Goal: Register for event/course

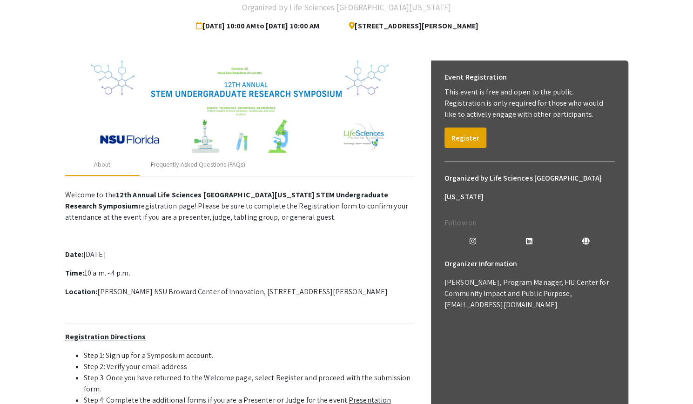
scroll to position [83, 0]
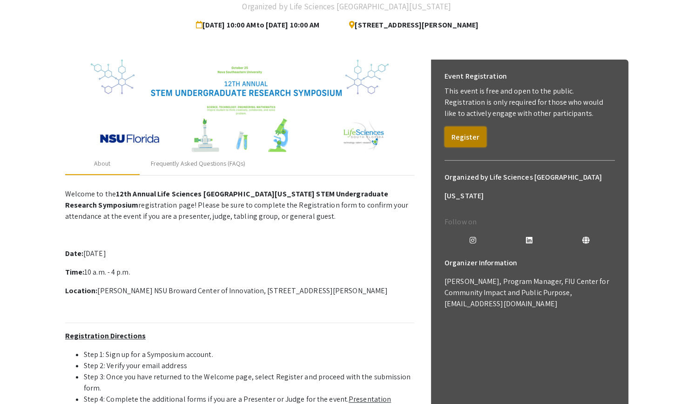
click at [476, 139] on button "Register" at bounding box center [465, 137] width 42 height 20
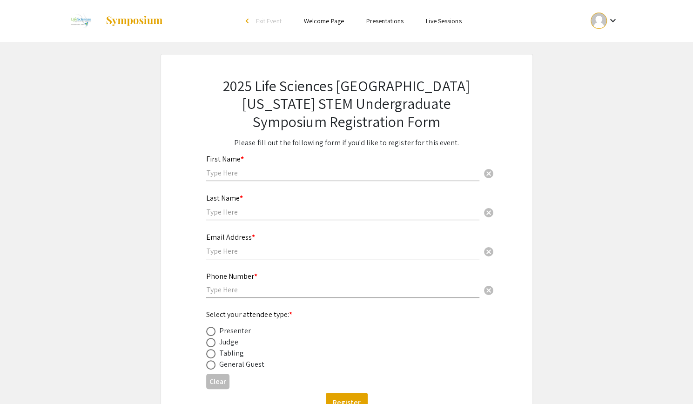
click at [260, 165] on div "First Name * cancel" at bounding box center [342, 163] width 273 height 35
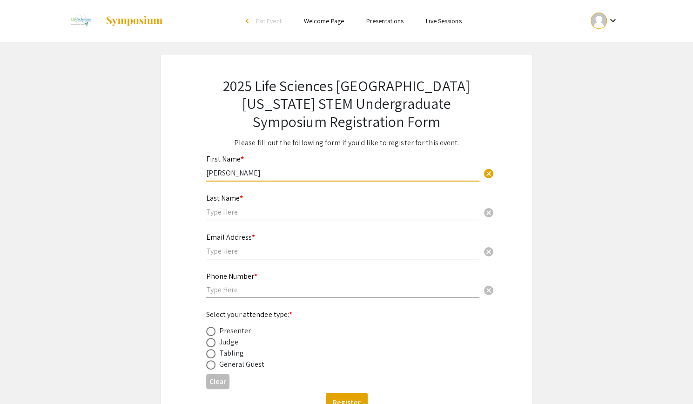
type input "[PERSON_NAME]"
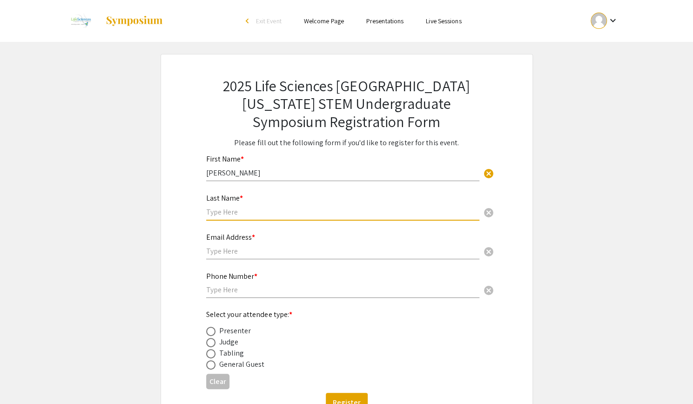
click at [234, 216] on input "text" at bounding box center [342, 212] width 273 height 10
type input "[PERSON_NAME] [PERSON_NAME]"
click at [221, 248] on input "text" at bounding box center [342, 251] width 273 height 10
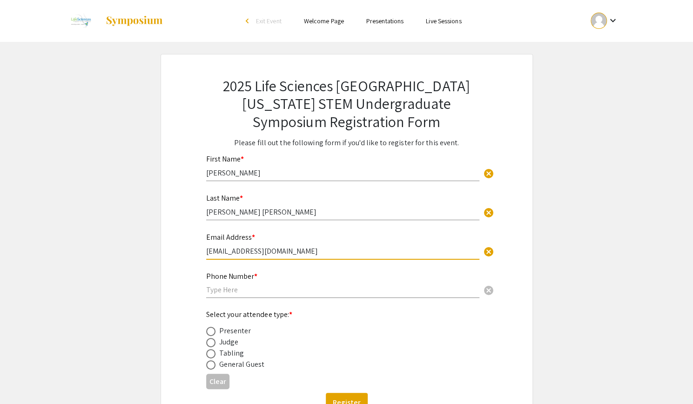
type input "[EMAIL_ADDRESS][DOMAIN_NAME]"
click at [224, 299] on div "Phone Number * cancel" at bounding box center [342, 285] width 273 height 45
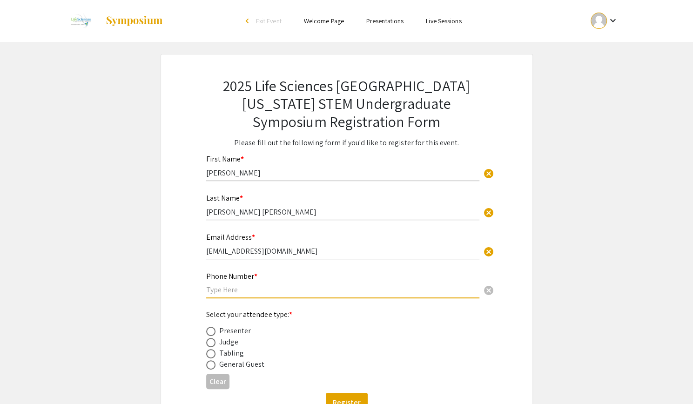
click at [225, 291] on input "text" at bounding box center [342, 290] width 273 height 10
type input "7866305794"
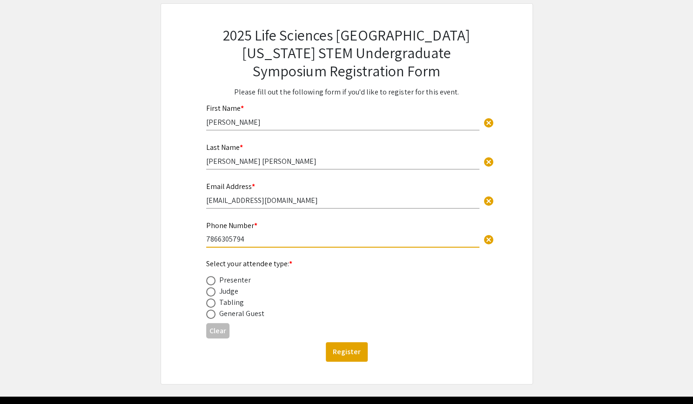
scroll to position [52, 0]
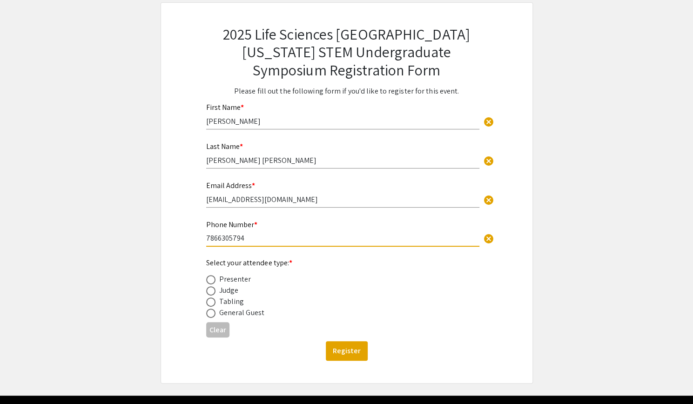
click at [239, 279] on div "Presenter" at bounding box center [235, 279] width 32 height 11
click at [212, 281] on span at bounding box center [210, 279] width 9 height 9
click at [212, 281] on input "radio" at bounding box center [210, 279] width 9 height 9
radio input "true"
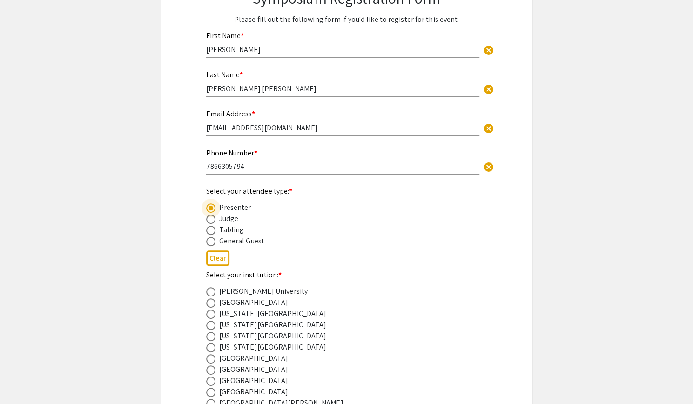
scroll to position [148, 0]
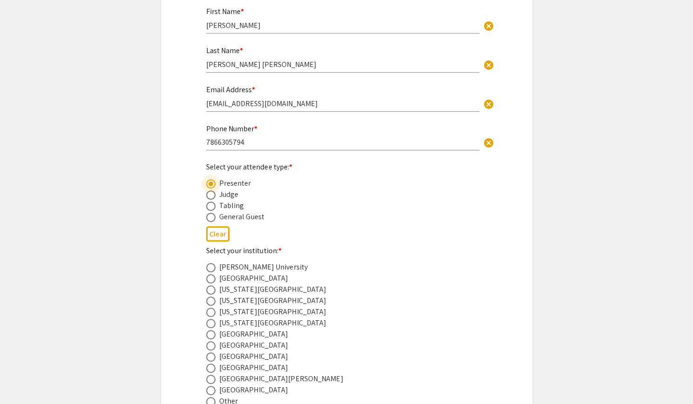
click at [211, 311] on span at bounding box center [210, 312] width 9 height 9
click at [211, 311] on input "radio" at bounding box center [210, 312] width 9 height 9
radio input "true"
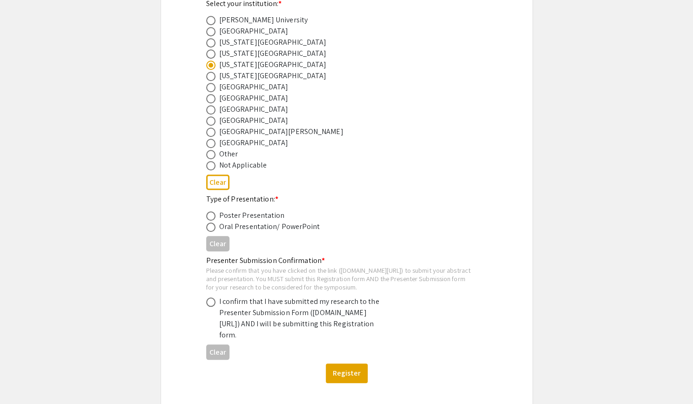
scroll to position [395, 0]
click at [208, 215] on span at bounding box center [210, 215] width 9 height 9
click at [208, 215] on input "radio" at bounding box center [210, 215] width 9 height 9
radio input "true"
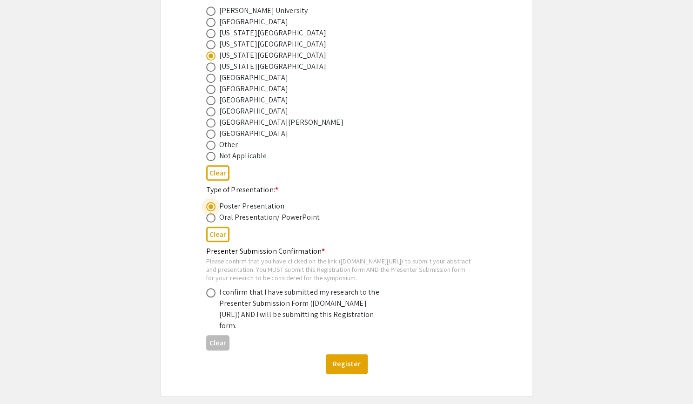
scroll to position [405, 0]
click at [206, 296] on span at bounding box center [210, 291] width 9 height 9
click at [206, 296] on input "radio" at bounding box center [210, 291] width 9 height 9
radio input "true"
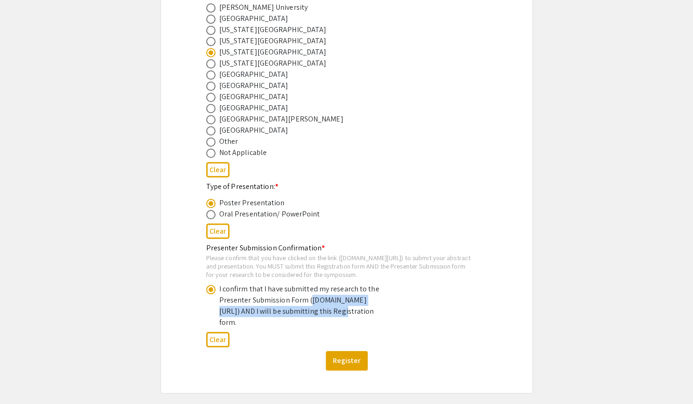
drag, startPoint x: 221, startPoint y: 320, endPoint x: 253, endPoint y: 332, distance: 33.3
click at [253, 328] on div "I confirm that I have submitted my research to the Presenter Submission Form (s…" at bounding box center [300, 305] width 163 height 45
click at [251, 328] on div "I confirm that I have submitted my research to the Presenter Submission Form (s…" at bounding box center [300, 305] width 163 height 45
drag, startPoint x: 250, startPoint y: 332, endPoint x: 220, endPoint y: 321, distance: 32.1
click at [220, 321] on div "I confirm that I have submitted my research to the Presenter Submission Form (s…" at bounding box center [300, 305] width 163 height 45
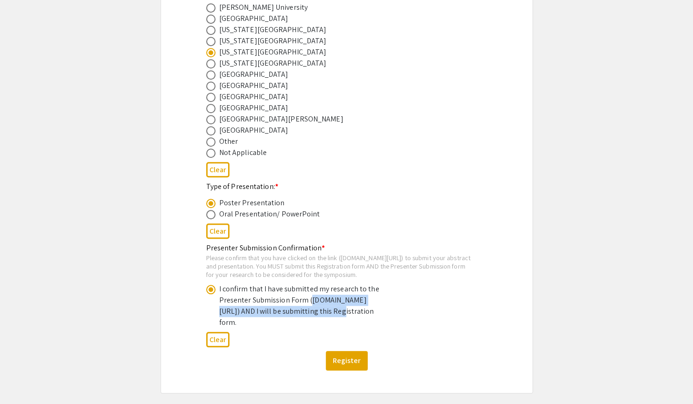
copy div "symposium.foragerone.com/lssfsymposium2025/submission"
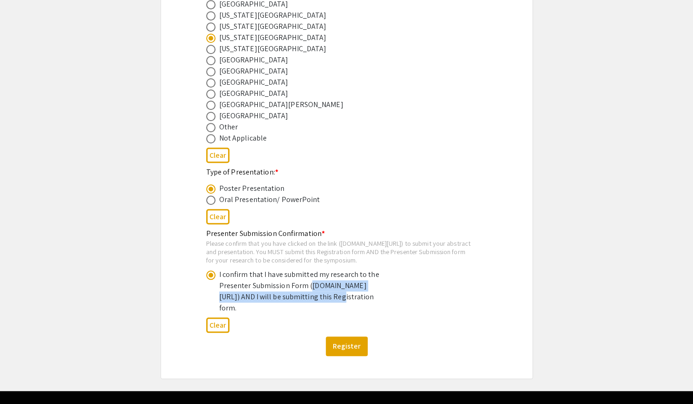
scroll to position [422, 0]
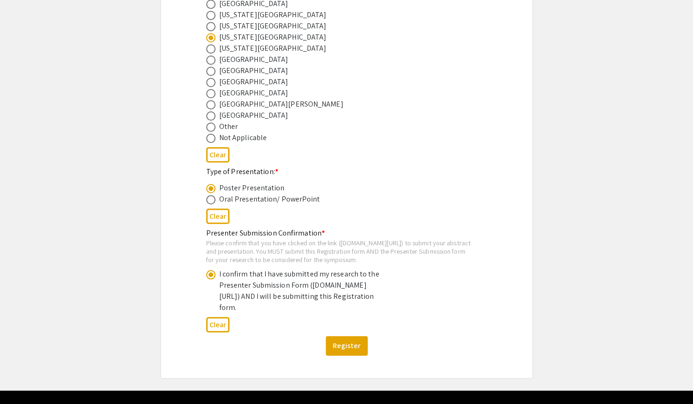
click at [452, 234] on div "Presenter Submission Confirmation * Please confirm that you have clicked on the…" at bounding box center [339, 271] width 266 height 86
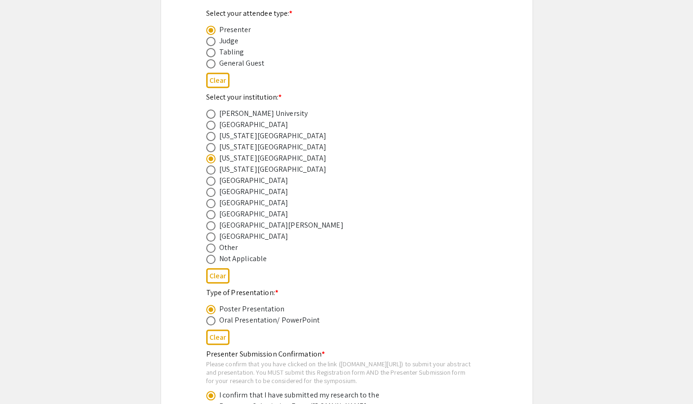
scroll to position [464, 0]
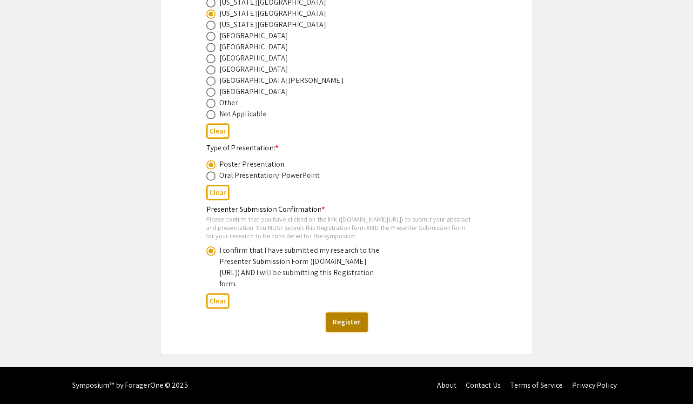
click at [345, 327] on button "Register" at bounding box center [347, 322] width 42 height 20
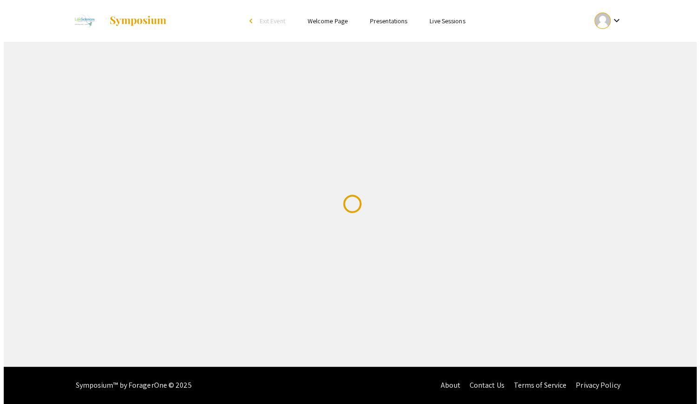
scroll to position [0, 0]
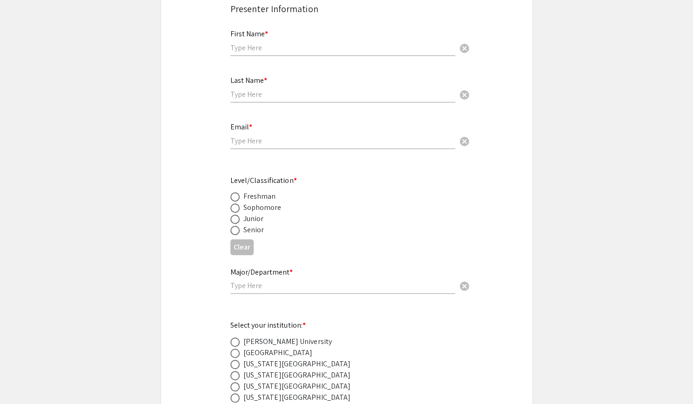
scroll to position [202, 0]
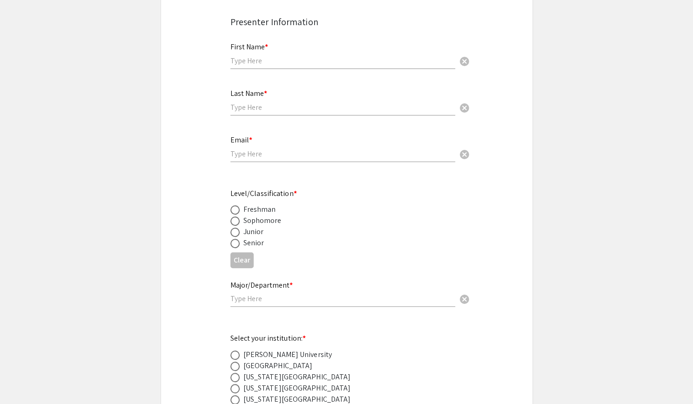
click at [272, 59] on input "text" at bounding box center [342, 61] width 225 height 10
type input "[PERSON_NAME]"
type input "zoeruddloritz@gmail.com"
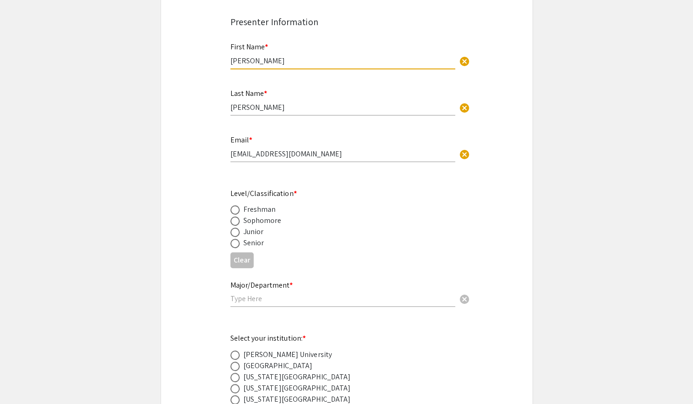
click at [261, 113] on div "Last Name * Rudd cancel" at bounding box center [342, 97] width 225 height 35
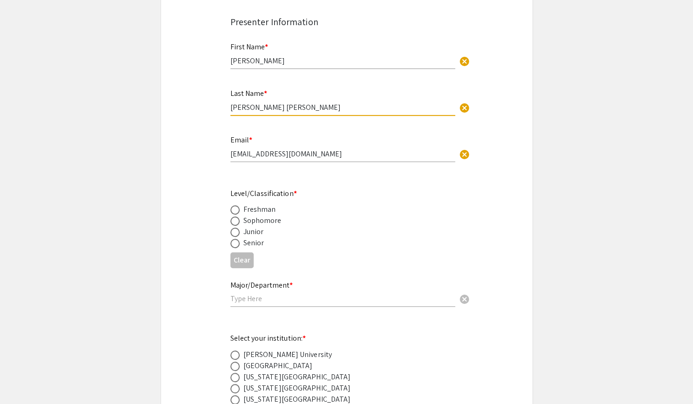
type input "[PERSON_NAME] [PERSON_NAME]"
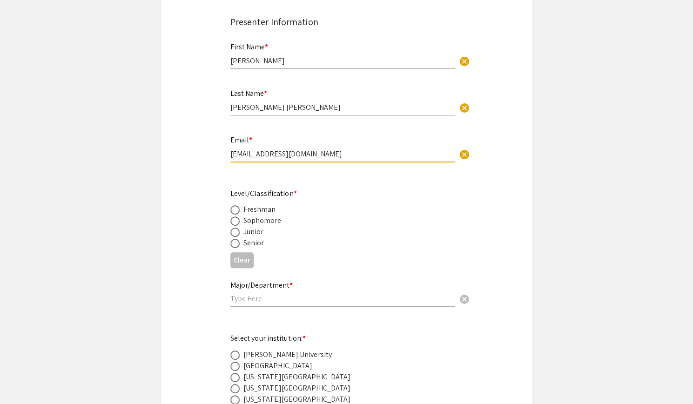
drag, startPoint x: 313, startPoint y: 150, endPoint x: 194, endPoint y: 162, distance: 119.8
type input "[EMAIL_ADDRESS][DOMAIN_NAME]"
click at [251, 247] on div "Senior" at bounding box center [253, 242] width 21 height 11
click at [234, 245] on span at bounding box center [234, 243] width 9 height 9
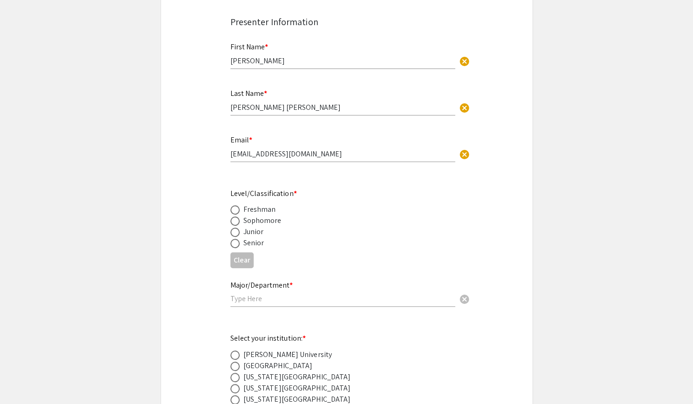
click at [234, 245] on input "radio" at bounding box center [234, 243] width 9 height 9
radio input "true"
click at [302, 298] on input "text" at bounding box center [342, 299] width 225 height 10
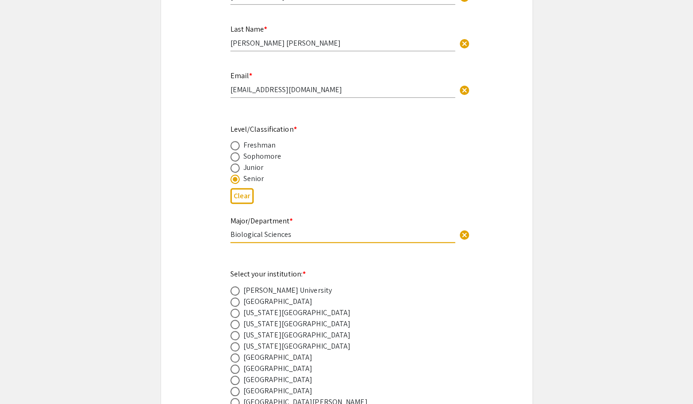
scroll to position [268, 0]
type input "Biological Sciences"
click at [234, 333] on span at bounding box center [234, 333] width 9 height 9
click at [234, 333] on input "radio" at bounding box center [234, 333] width 9 height 9
radio input "true"
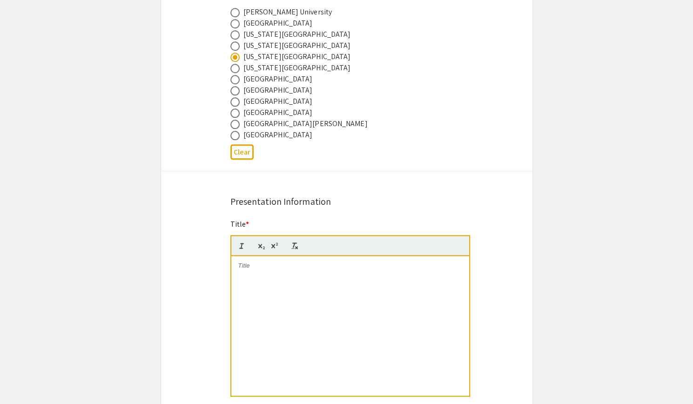
scroll to position [546, 0]
click at [341, 292] on div at bounding box center [350, 325] width 238 height 140
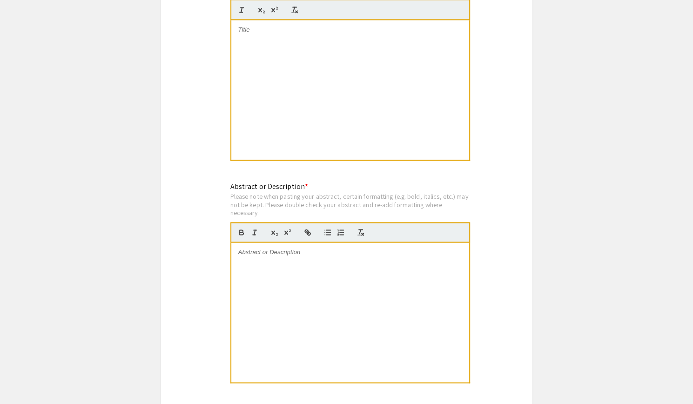
scroll to position [778, 0]
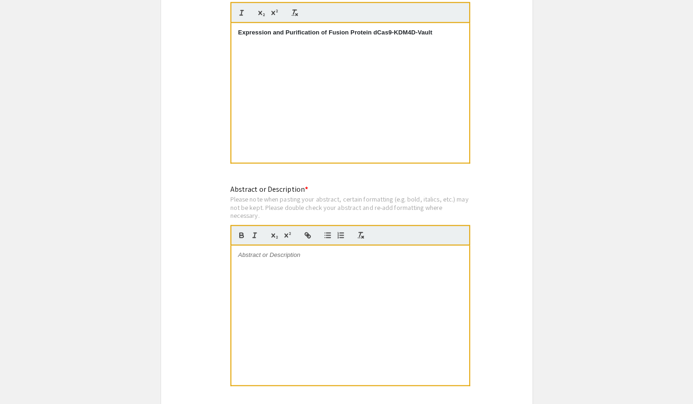
click at [275, 284] on div at bounding box center [350, 315] width 238 height 140
click at [295, 259] on p at bounding box center [350, 255] width 224 height 8
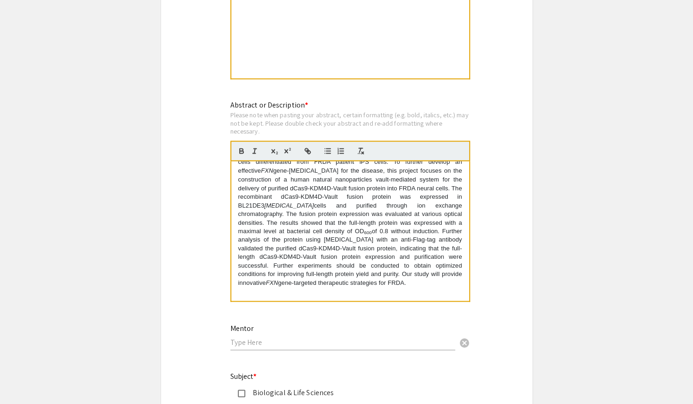
scroll to position [862, 0]
click at [364, 341] on input "text" at bounding box center [342, 341] width 225 height 10
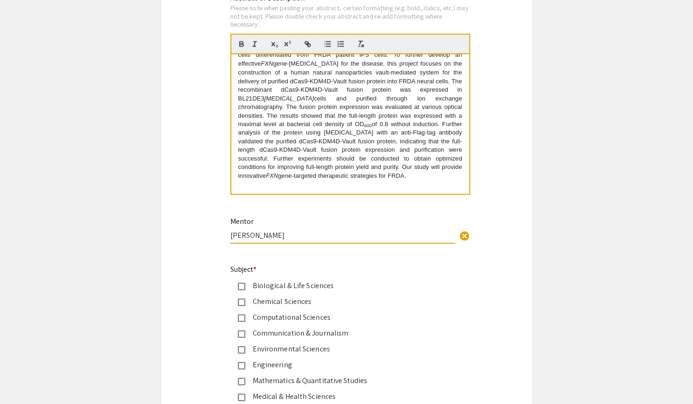
scroll to position [969, 0]
type input "[PERSON_NAME]"
click at [315, 284] on div "Biological & Life Sciences" at bounding box center [342, 284] width 195 height 11
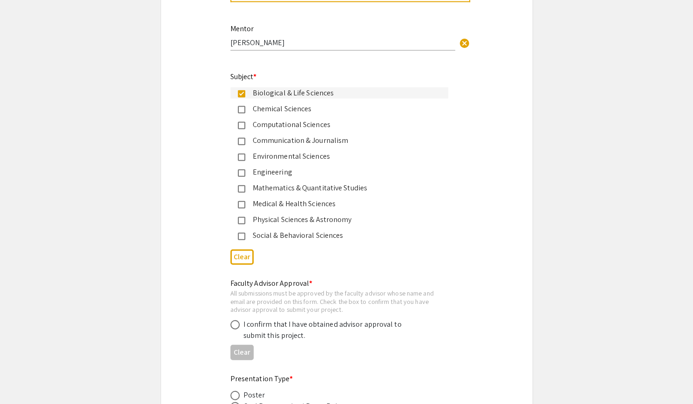
scroll to position [1186, 0]
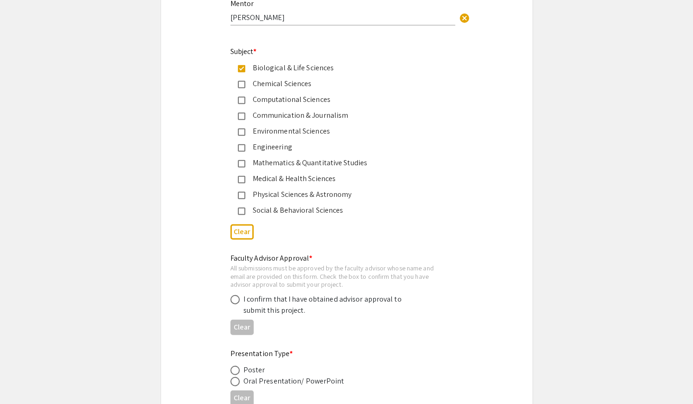
click at [234, 300] on span at bounding box center [234, 299] width 9 height 9
click at [234, 300] on input "radio" at bounding box center [234, 299] width 9 height 9
radio input "true"
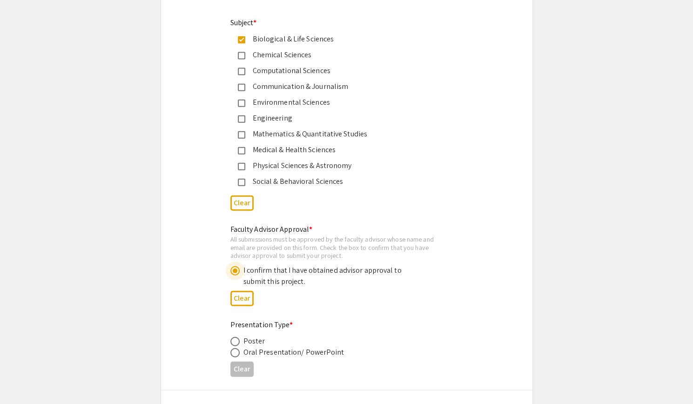
scroll to position [1221, 0]
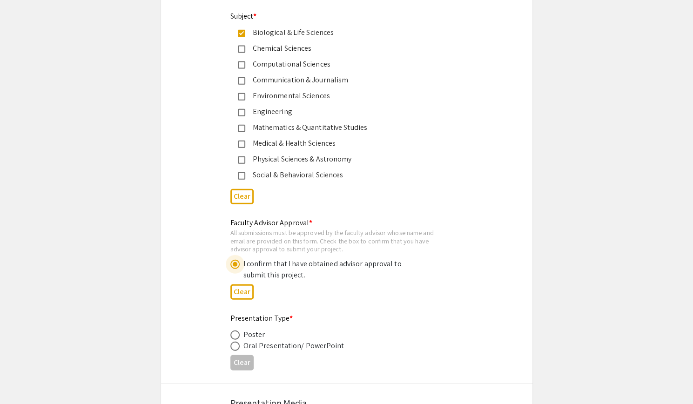
click at [235, 335] on span at bounding box center [234, 334] width 9 height 9
click at [235, 335] on input "radio" at bounding box center [234, 334] width 9 height 9
radio input "true"
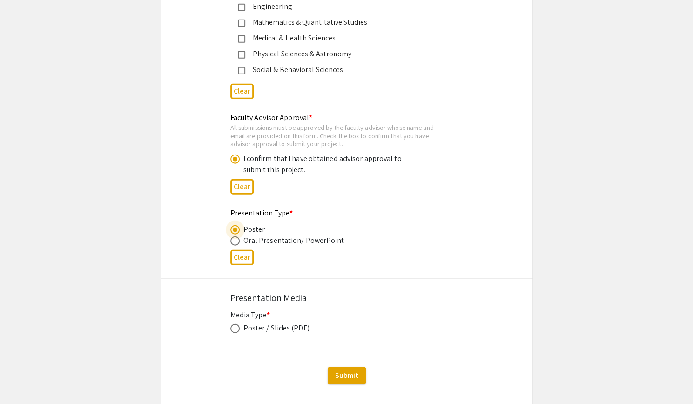
scroll to position [1327, 0]
click at [235, 326] on span at bounding box center [234, 327] width 9 height 9
click at [235, 326] on input "radio" at bounding box center [234, 327] width 9 height 9
radio input "true"
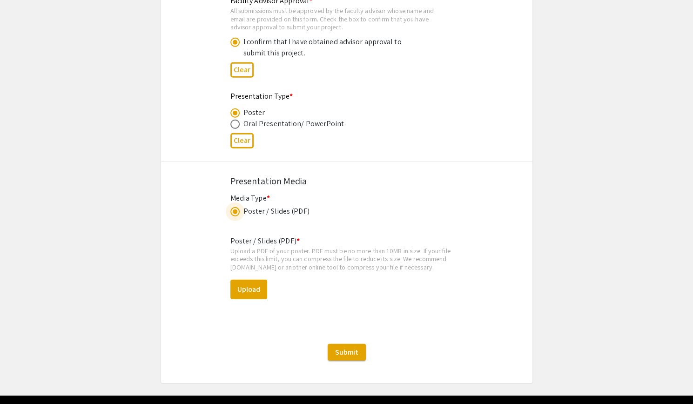
scroll to position [1439, 0]
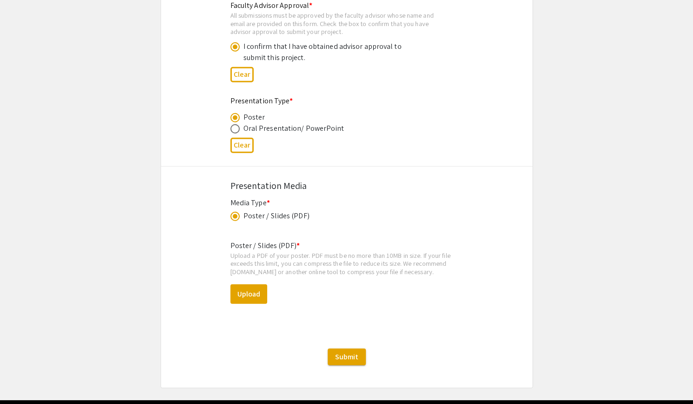
click at [234, 215] on span at bounding box center [235, 216] width 5 height 5
click at [234, 215] on input "radio" at bounding box center [234, 216] width 9 height 9
click at [392, 208] on div "Media Type *" at bounding box center [346, 202] width 233 height 11
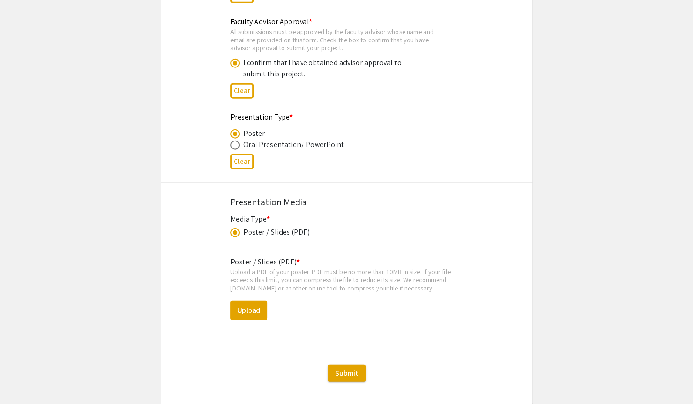
scroll to position [1423, 0]
click at [341, 368] on span "Submit" at bounding box center [346, 373] width 23 height 10
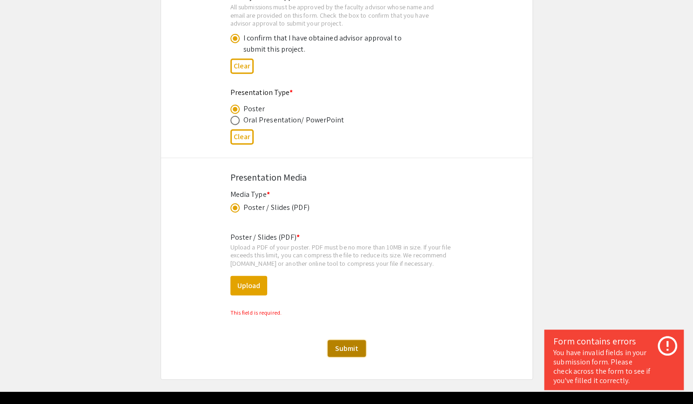
scroll to position [1449, 0]
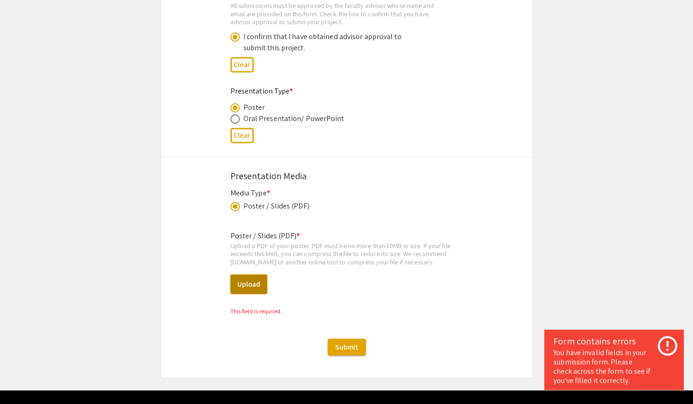
click at [243, 291] on button "Upload" at bounding box center [248, 285] width 37 height 20
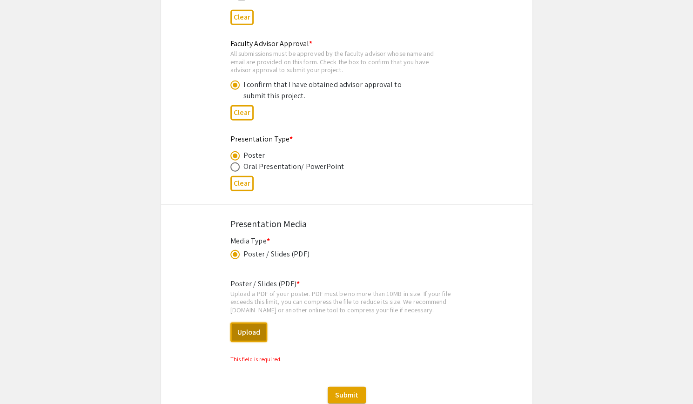
scroll to position [1401, 0]
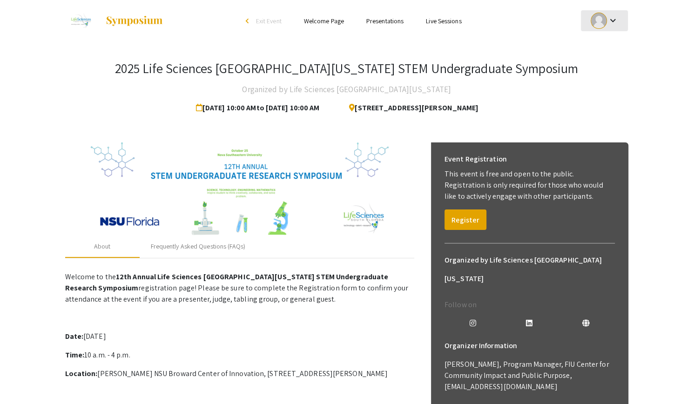
click at [604, 22] on div at bounding box center [598, 21] width 16 height 16
click at [602, 50] on button "My Account" at bounding box center [609, 46] width 57 height 22
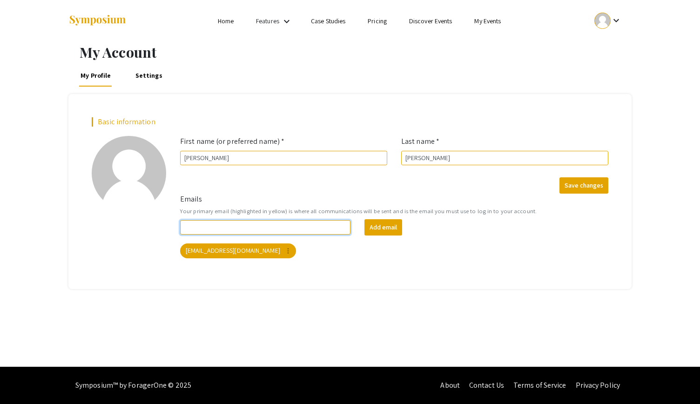
click at [318, 222] on input "Emails" at bounding box center [265, 227] width 170 height 14
click at [489, 84] on div "My Profile Settings" at bounding box center [349, 75] width 563 height 22
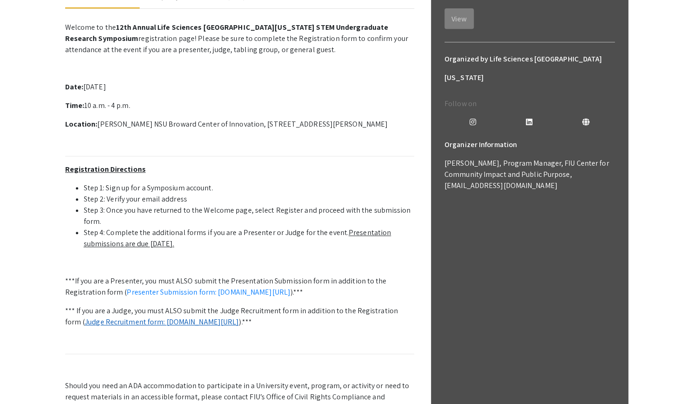
scroll to position [250, 0]
click at [176, 295] on link "Presenter Submission form: symposium.foragerone.com/lssfsymposium2025/submission" at bounding box center [209, 292] width 164 height 10
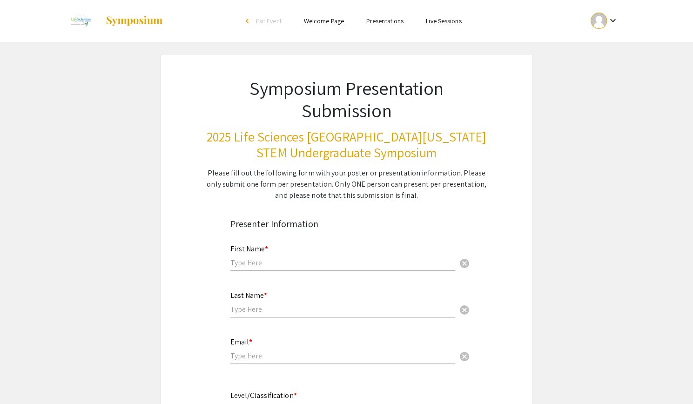
click at [308, 257] on div "First Name * cancel" at bounding box center [342, 252] width 225 height 35
type input "[PERSON_NAME]"
click at [251, 312] on input "text" at bounding box center [342, 309] width 225 height 10
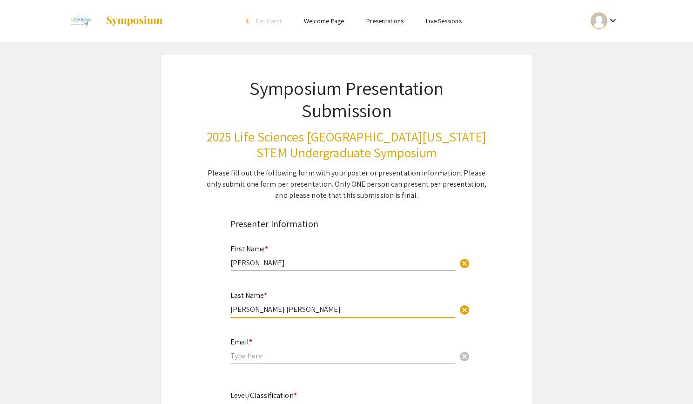
type input "[PERSON_NAME] [PERSON_NAME]"
click at [244, 352] on input "email" at bounding box center [342, 356] width 225 height 10
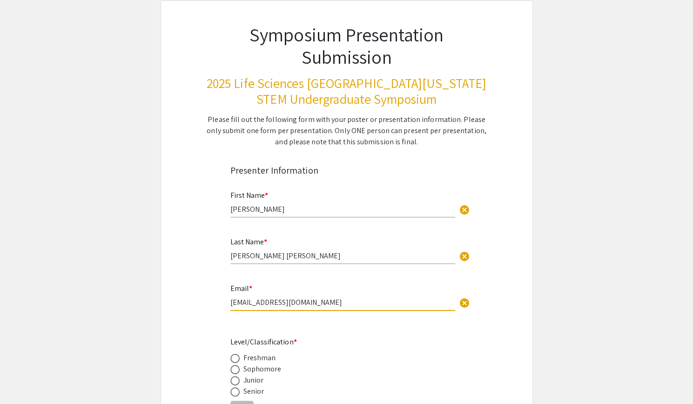
scroll to position [61, 0]
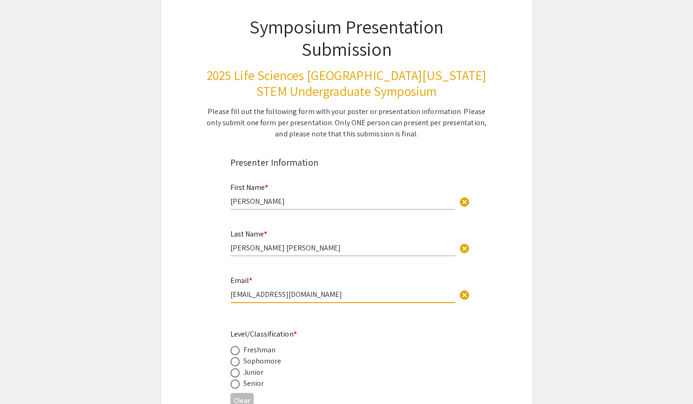
type input "[EMAIL_ADDRESS][DOMAIN_NAME]"
click at [242, 386] on label at bounding box center [236, 383] width 13 height 9
click at [240, 386] on input "radio" at bounding box center [234, 383] width 9 height 9
radio input "true"
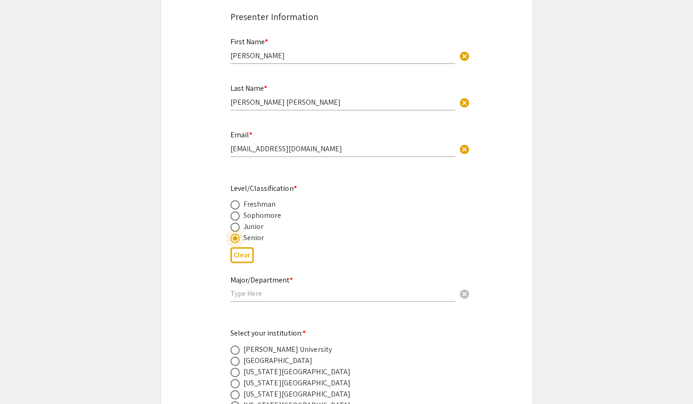
scroll to position [208, 0]
click at [262, 293] on input "text" at bounding box center [342, 293] width 225 height 10
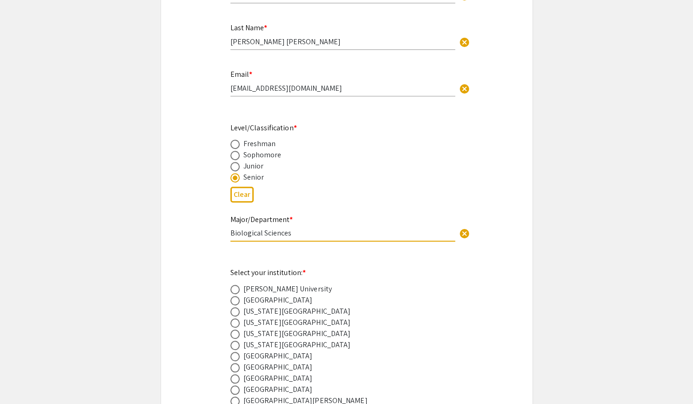
scroll to position [305, 0]
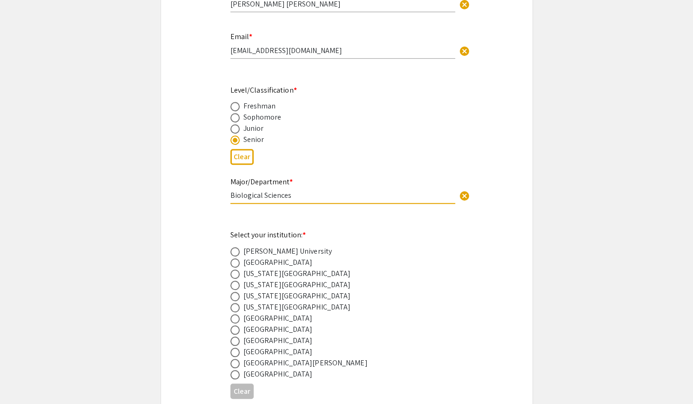
type input "Biological Sciences"
click at [232, 298] on span at bounding box center [234, 296] width 9 height 9
click at [232, 298] on input "radio" at bounding box center [234, 296] width 9 height 9
radio input "true"
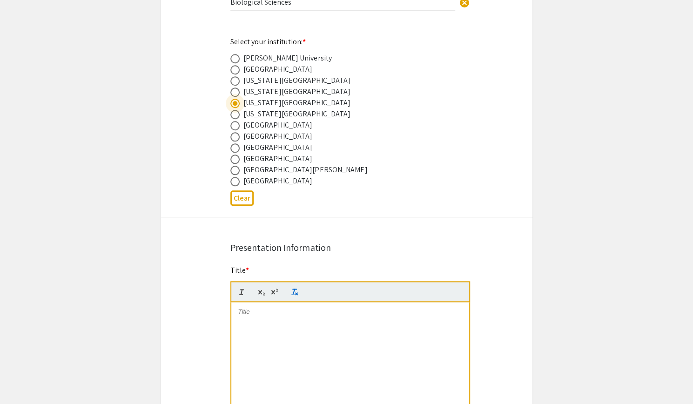
scroll to position [502, 0]
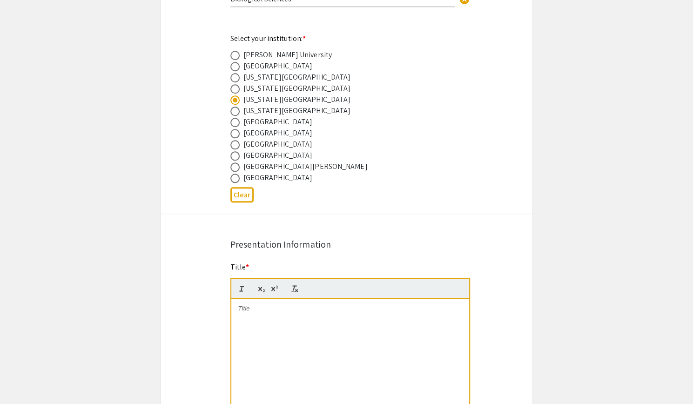
click at [272, 322] on div at bounding box center [350, 369] width 238 height 140
click at [249, 312] on p at bounding box center [350, 308] width 224 height 8
click at [253, 320] on strong "Expression and Purification of Fusion Protein dCas9-KDM4D-Vault" at bounding box center [350, 316] width 194 height 7
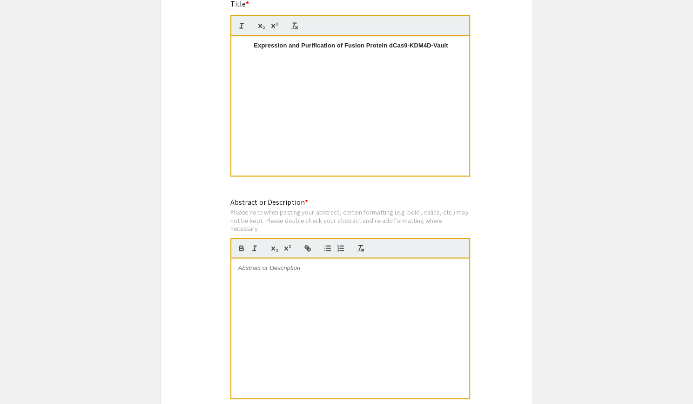
scroll to position [768, 0]
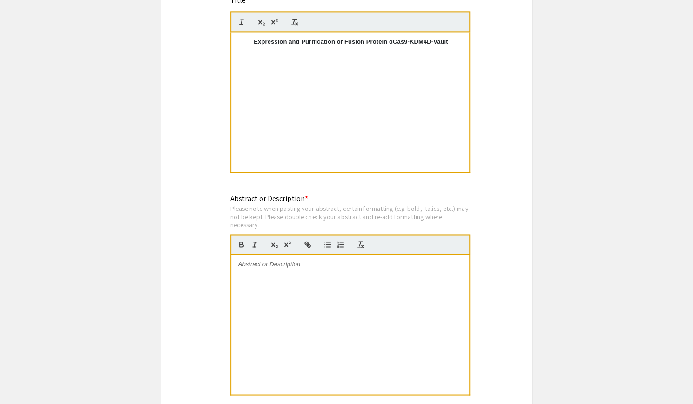
click at [297, 298] on div at bounding box center [350, 325] width 238 height 140
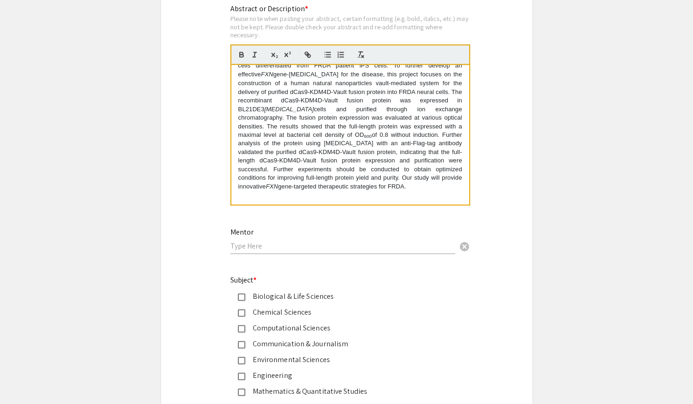
scroll to position [977, 0]
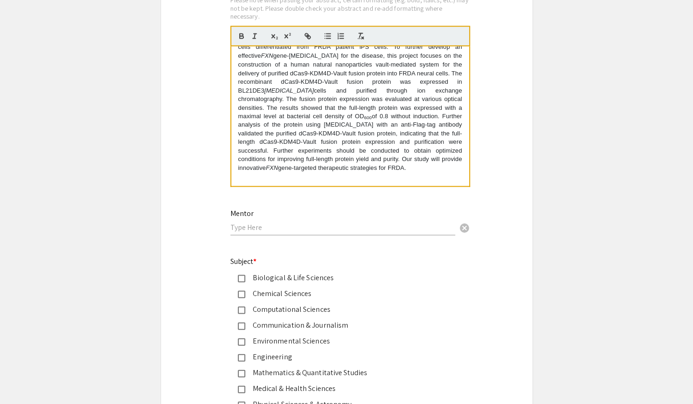
click at [260, 234] on div "Mentor cancel" at bounding box center [342, 217] width 225 height 35
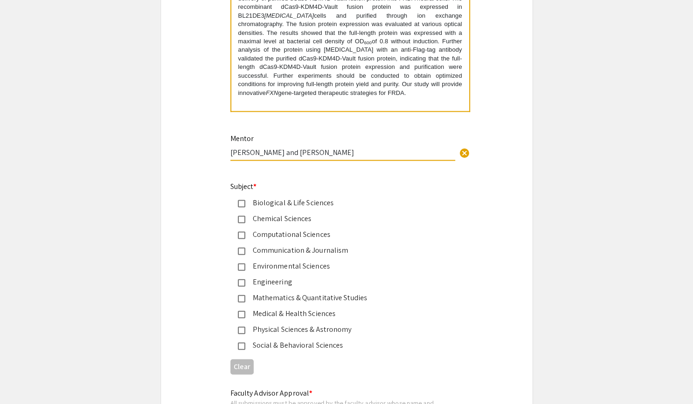
scroll to position [1056, 0]
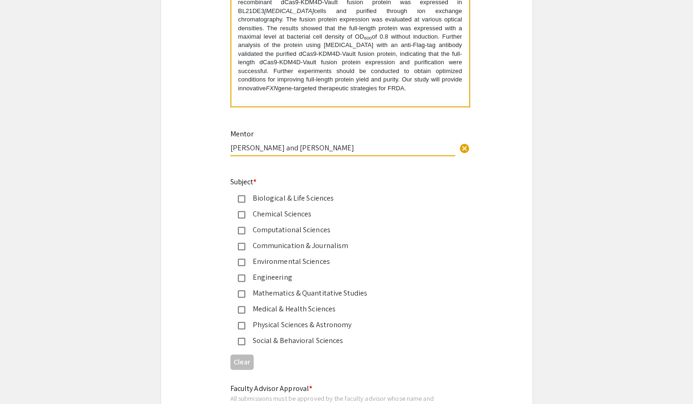
type input "[PERSON_NAME] and [PERSON_NAME]"
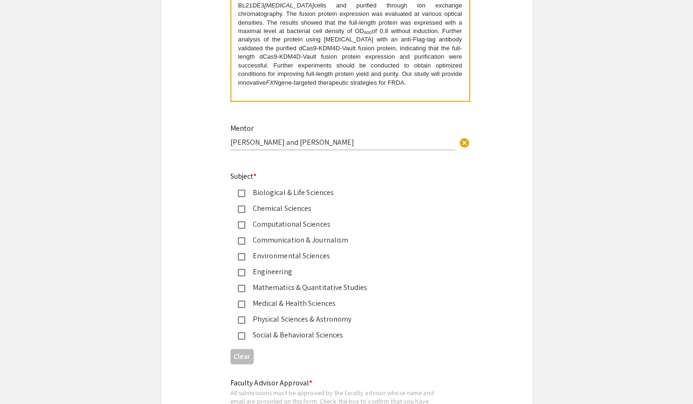
click at [291, 193] on div "Biological & Life Sciences" at bounding box center [342, 192] width 195 height 11
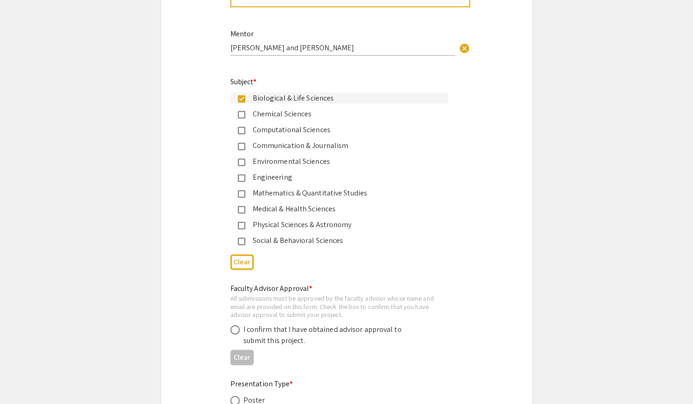
scroll to position [1158, 0]
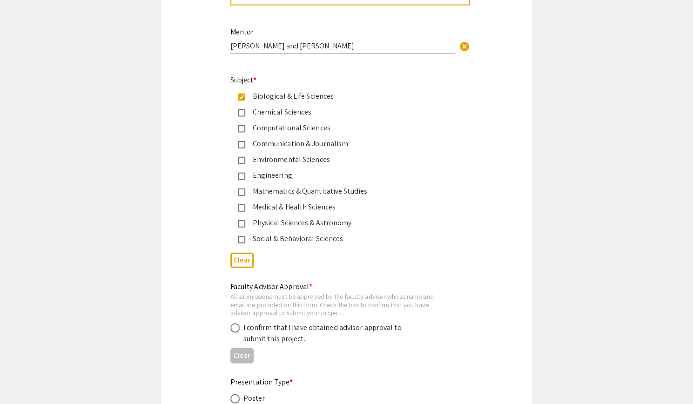
click at [242, 327] on label at bounding box center [236, 327] width 13 height 9
click at [240, 327] on input "radio" at bounding box center [234, 327] width 9 height 9
radio input "true"
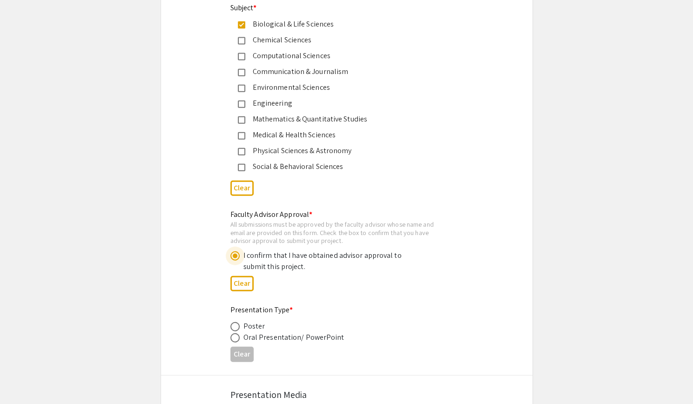
scroll to position [1230, 0]
click at [239, 320] on mat-radio-button at bounding box center [236, 325] width 13 height 11
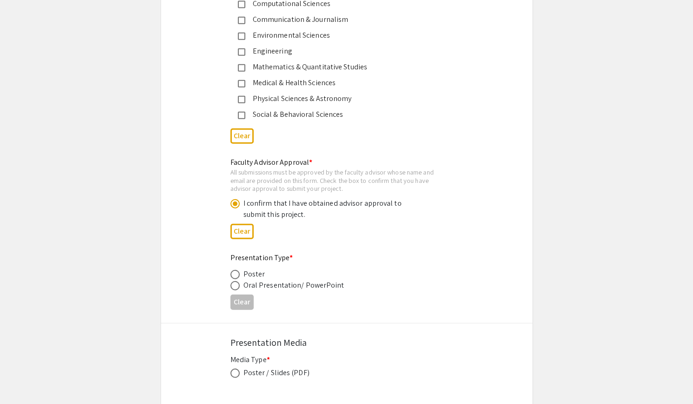
scroll to position [1315, 0]
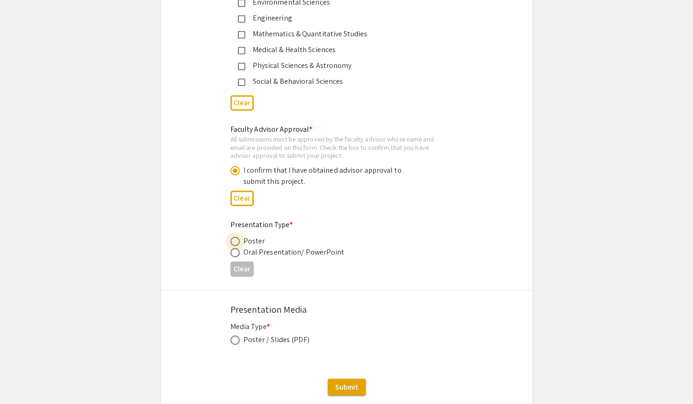
click at [239, 240] on span at bounding box center [234, 241] width 9 height 9
click at [239, 240] on input "radio" at bounding box center [234, 241] width 9 height 9
radio input "true"
click at [341, 384] on span "Submit" at bounding box center [346, 387] width 23 height 10
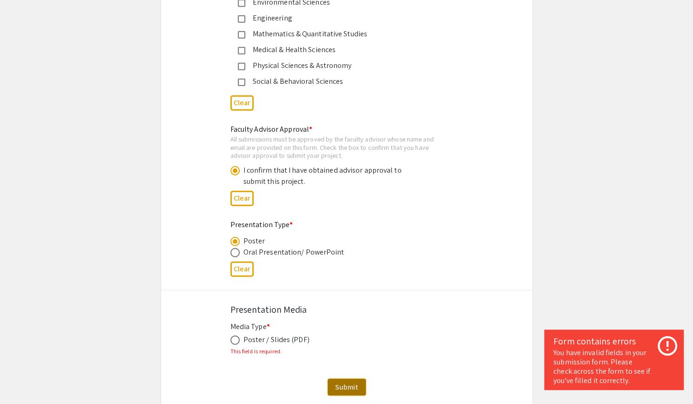
scroll to position [1378, 0]
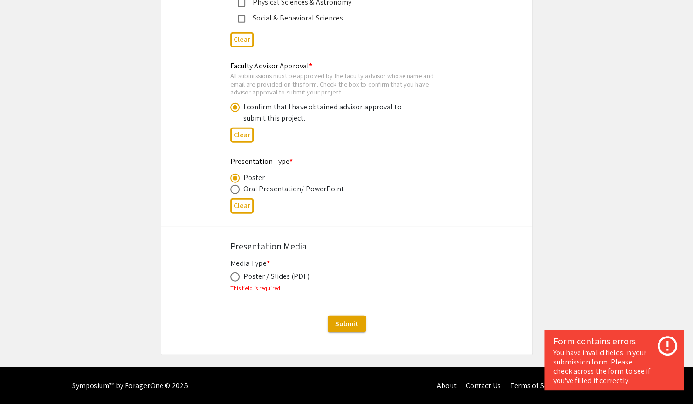
click at [273, 276] on div "Poster / Slides (PDF)" at bounding box center [276, 276] width 66 height 11
click at [234, 276] on span at bounding box center [234, 276] width 9 height 9
click at [234, 276] on input "radio" at bounding box center [234, 276] width 9 height 9
radio input "true"
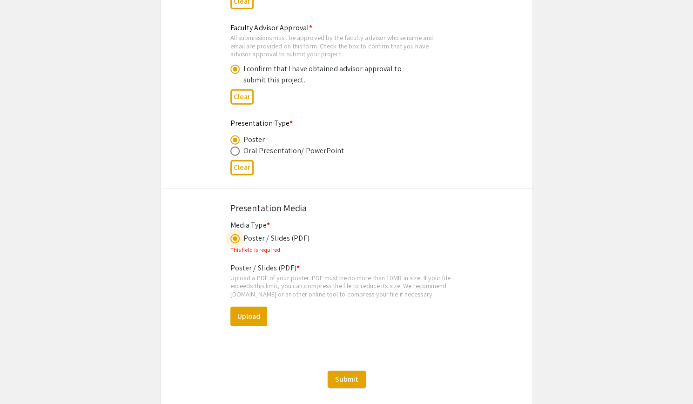
scroll to position [1413, 0]
